Goal: Task Accomplishment & Management: Manage account settings

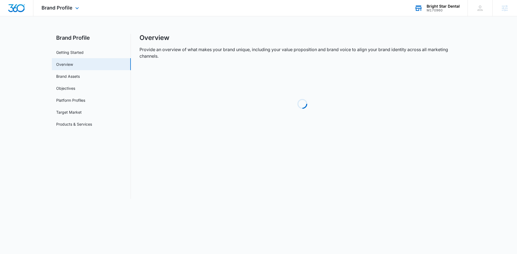
click at [450, 8] on div "M170960" at bounding box center [443, 10] width 33 height 4
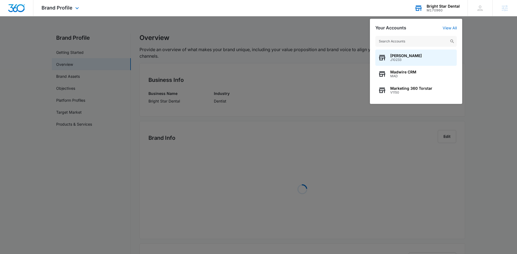
click at [416, 40] on input "text" at bounding box center [416, 41] width 81 height 11
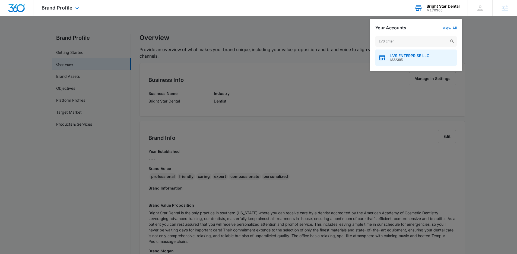
type input "LVS Enter"
click at [418, 60] on span "M32395" at bounding box center [410, 60] width 39 height 4
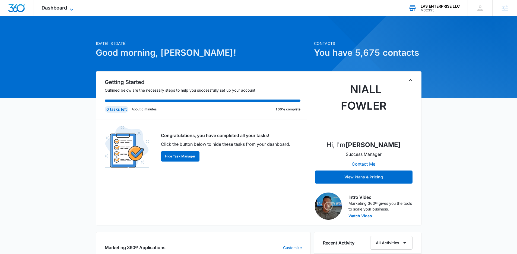
click at [62, 10] on span "Dashboard" at bounding box center [55, 8] width 26 height 6
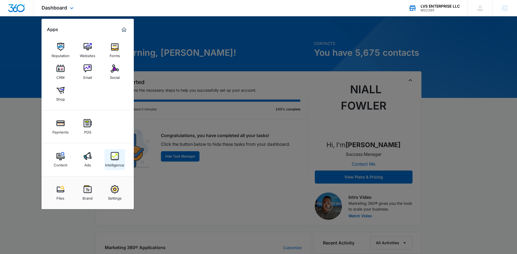
click at [111, 162] on div "Intelligence" at bounding box center [114, 163] width 19 height 7
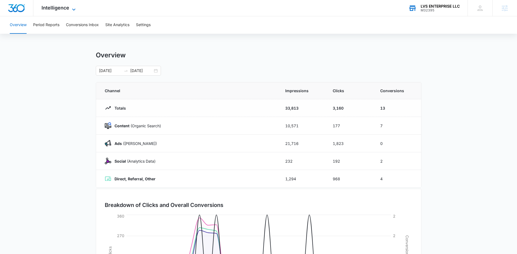
click at [55, 8] on span "Intelligence" at bounding box center [56, 8] width 28 height 6
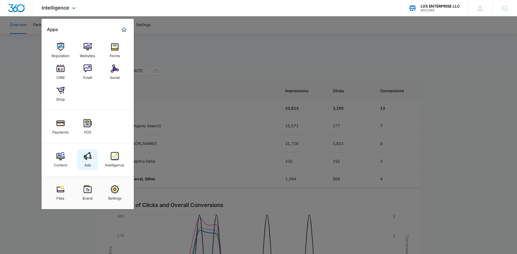
click at [85, 152] on img at bounding box center [88, 156] width 8 height 8
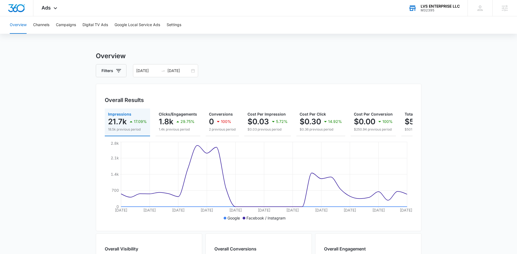
click at [46, 127] on main "Overview Filters 08/15/2025 09/14/2025 Overall Results Impressions 21.7k 17.09%…" at bounding box center [258, 246] width 517 height 390
click at [51, 125] on main "Overview Filters 08/15/2025 09/14/2025 Overall Results Impressions 21.7k 17.09%…" at bounding box center [258, 246] width 517 height 390
click at [51, 120] on main "Overview Filters 08/15/2025 09/14/2025 Overall Results Impressions 21.7k 17.09%…" at bounding box center [258, 246] width 517 height 390
click at [295, 66] on div "Filters 08/15/2025 09/14/2025" at bounding box center [259, 70] width 326 height 13
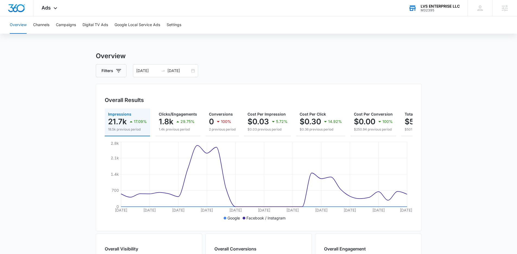
click at [296, 68] on div "Filters 08/15/2025 09/14/2025" at bounding box center [259, 70] width 326 height 13
click at [339, 45] on div "Overview Channels Campaigns Digital TV Ads Google Local Service Ads Settings Ov…" at bounding box center [258, 228] width 517 height 425
click at [98, 122] on div "Overall Results Impressions 21.7k 17.09% 18.5k previous period Clicks/Engagemen…" at bounding box center [259, 157] width 326 height 147
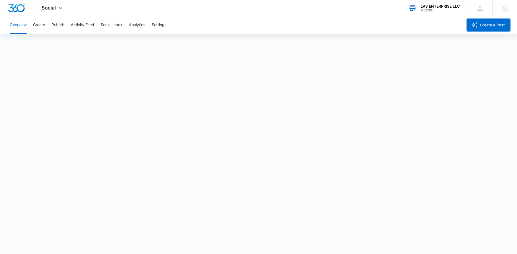
click at [420, 14] on div "LVS ENTERPRISE LLC M32395 Your Accounts View All" at bounding box center [434, 8] width 67 height 16
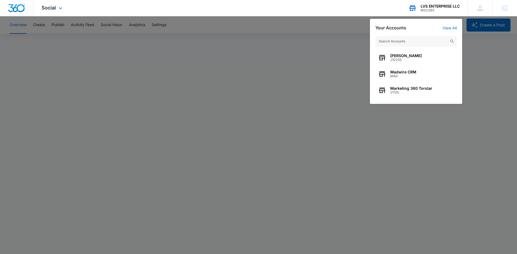
click at [401, 40] on input "text" at bounding box center [416, 41] width 81 height 11
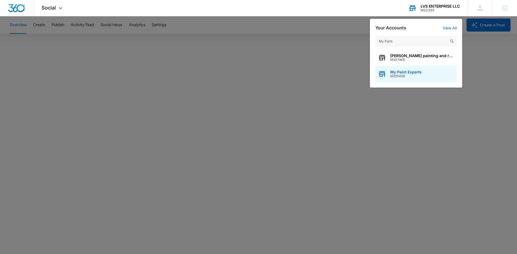
type input "My Paint"
click at [416, 77] on span "M335459" at bounding box center [407, 76] width 32 height 4
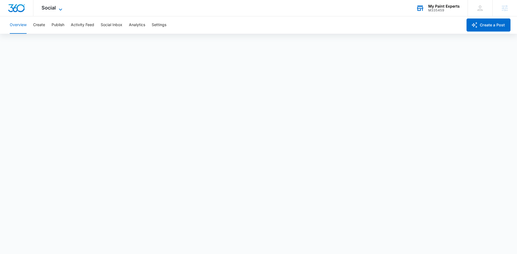
click at [52, 8] on span "Social" at bounding box center [49, 8] width 14 height 6
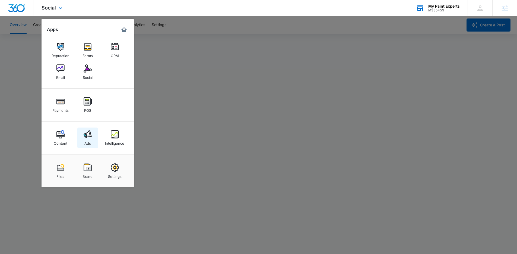
click at [89, 135] on img at bounding box center [88, 134] width 8 height 8
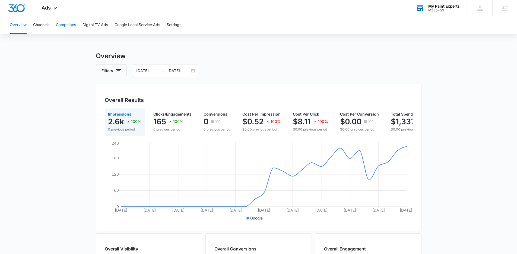
click at [73, 29] on button "Campaigns" at bounding box center [66, 24] width 20 height 17
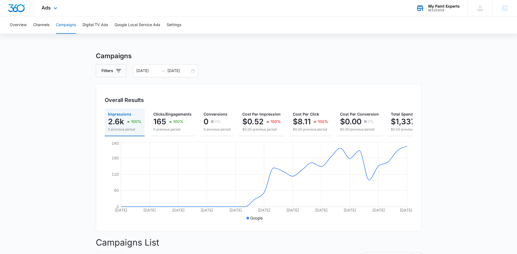
click at [44, 3] on div "Ads Apps Reputation Forms CRM Email Social Payments POS Content Ads Intelligenc…" at bounding box center [49, 8] width 33 height 16
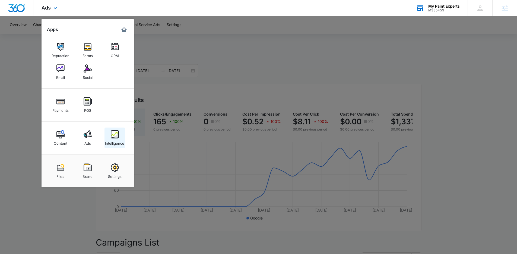
click at [113, 134] on img at bounding box center [115, 134] width 8 height 8
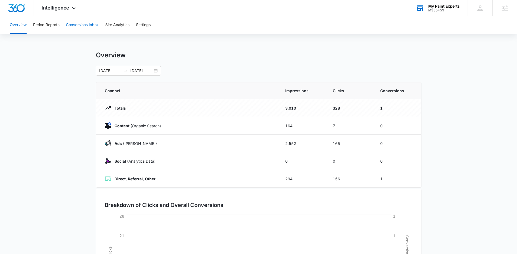
click at [83, 32] on button "Conversions Inbox" at bounding box center [82, 24] width 33 height 17
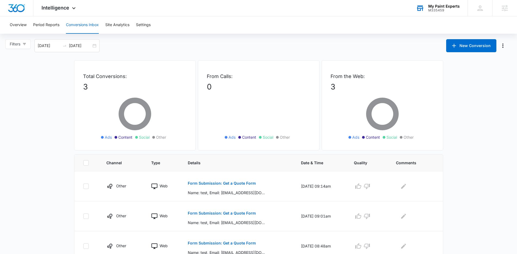
click at [199, 56] on main "Filters 08/16/2025 09/15/2025 New Conversion Total Conversions: 3 Ads Content S…" at bounding box center [258, 156] width 517 height 234
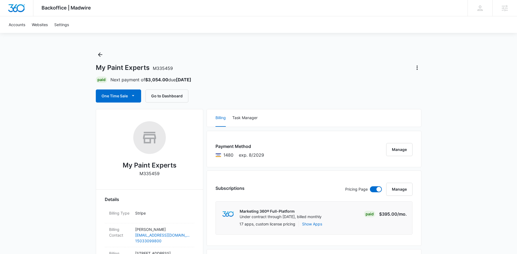
click at [310, 80] on div "Paid Next payment of $3,054.00 due [DATE]" at bounding box center [259, 79] width 326 height 7
